Goal: Information Seeking & Learning: Learn about a topic

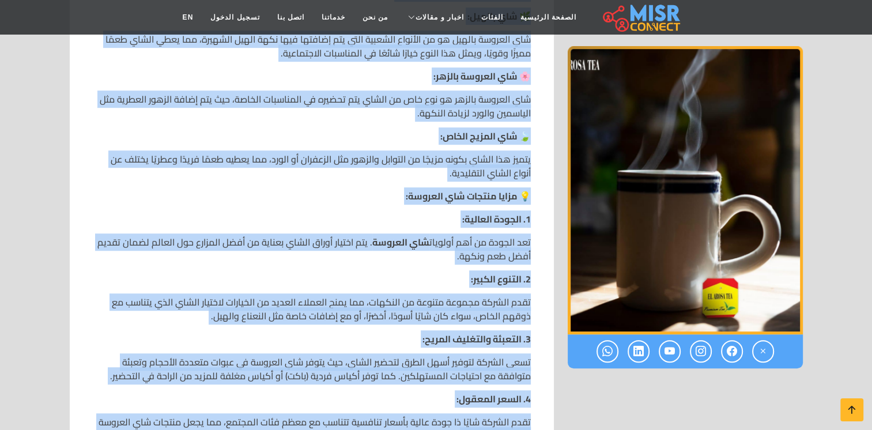
scroll to position [728, 0]
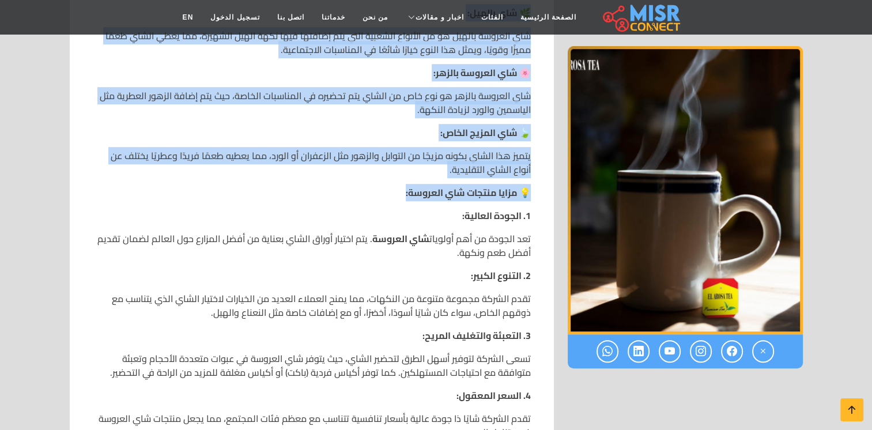
drag, startPoint x: 528, startPoint y: 108, endPoint x: 51, endPoint y: 172, distance: 481.9
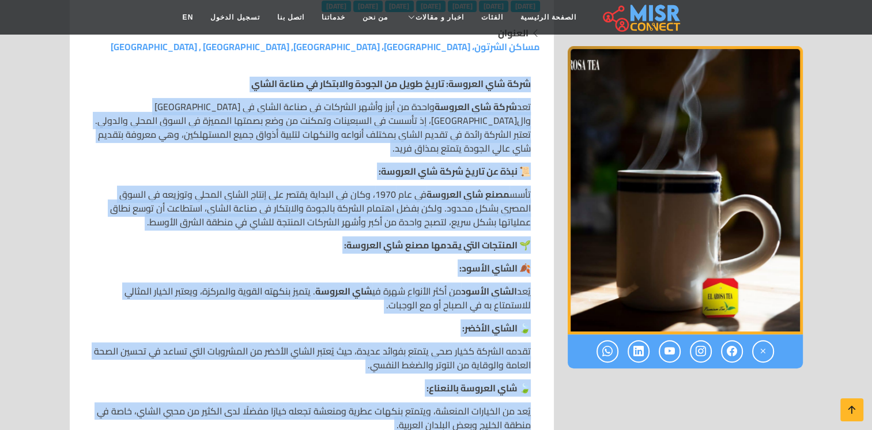
scroll to position [270, 0]
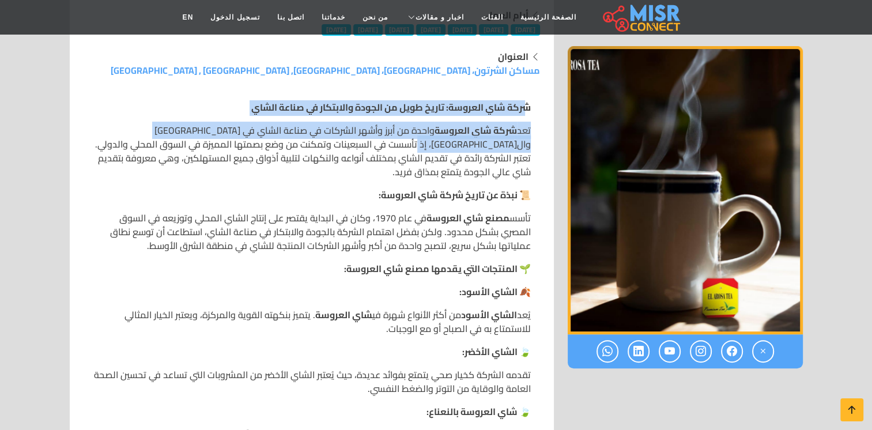
drag, startPoint x: 527, startPoint y: 103, endPoint x: 485, endPoint y: 150, distance: 64.1
copy div "ركة شاي العروسة: تاريخ طويل من الجودة والابتكار في صناعة الشاي تعد شركة شاي الع…"
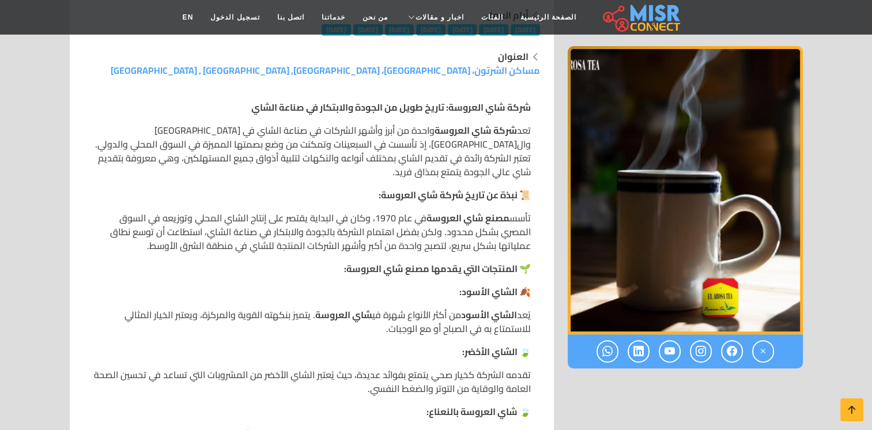
drag, startPoint x: 529, startPoint y: 106, endPoint x: 131, endPoint y: 236, distance: 419.2
copy div "lore ips dolorsi: ametc adip el seddoe temporinc ut labor etdol mag aliq eni ad…"
